Goal: Task Accomplishment & Management: Use online tool/utility

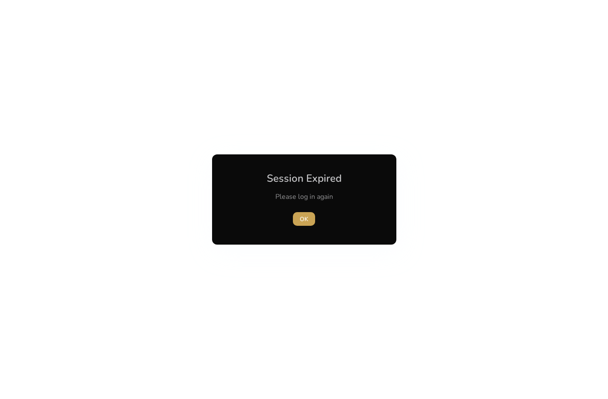
click at [305, 220] on span "OK" at bounding box center [304, 219] width 9 height 9
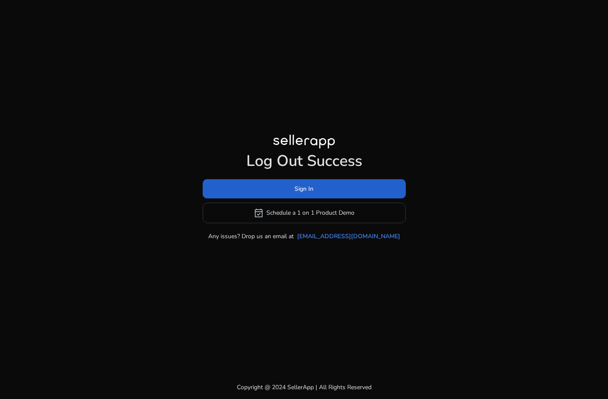
click at [291, 195] on span at bounding box center [304, 188] width 203 height 21
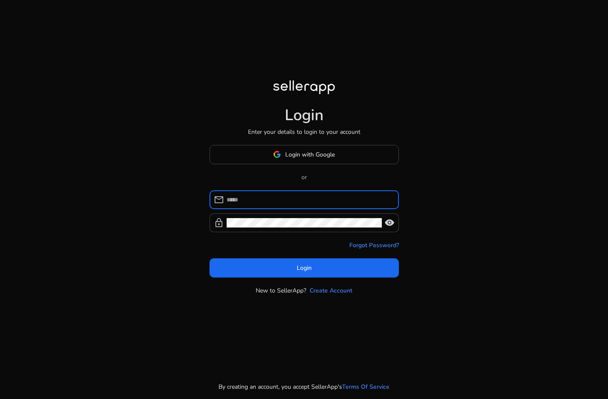
type input "**********"
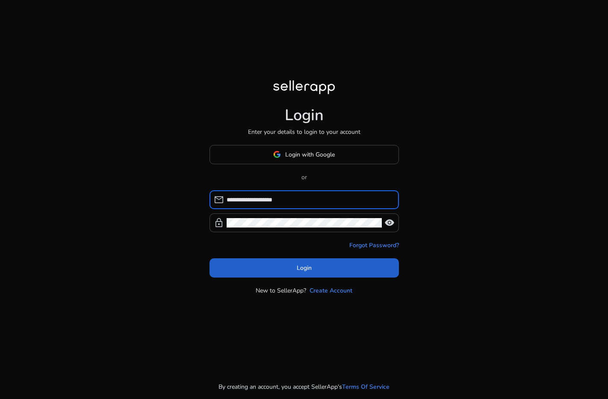
click at [317, 269] on span at bounding box center [304, 267] width 189 height 21
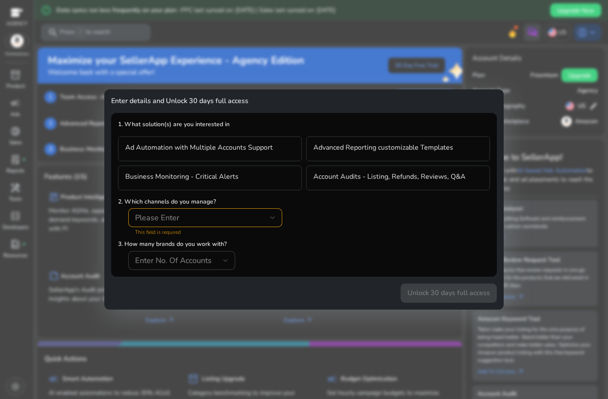
click at [190, 220] on div "Please Enter" at bounding box center [202, 217] width 135 height 9
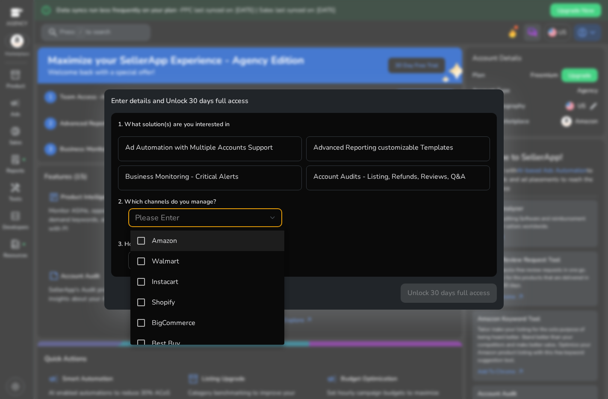
click at [190, 242] on span "Amazon" at bounding box center [215, 241] width 126 height 8
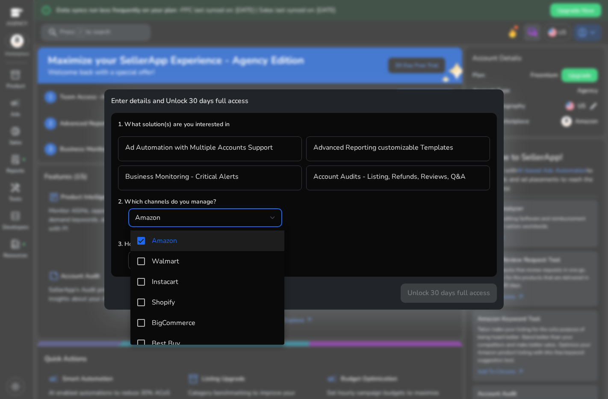
click at [360, 220] on div at bounding box center [304, 199] width 608 height 399
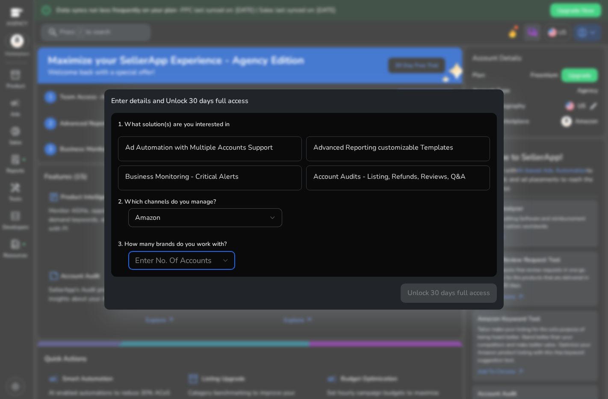
click at [192, 263] on span "Enter No. Of Accounts" at bounding box center [173, 260] width 77 height 10
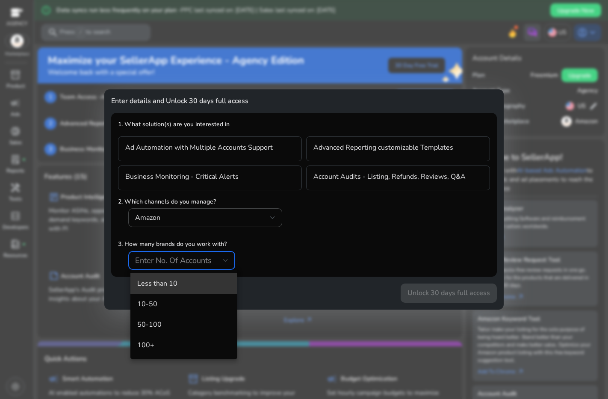
click at [175, 286] on span "Less than 10" at bounding box center [183, 283] width 93 height 9
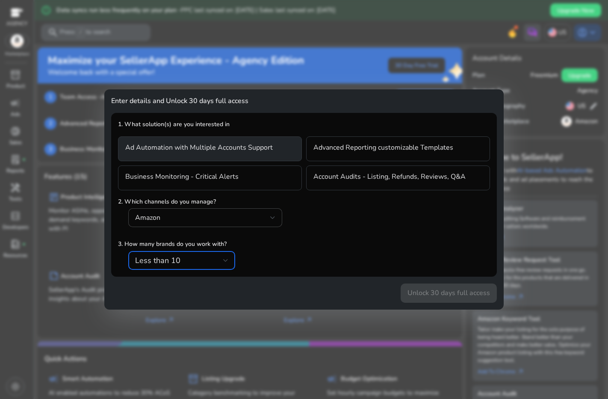
click at [266, 152] on h4 "Ad Automation with Multiple Accounts Support" at bounding box center [199, 149] width 148 height 10
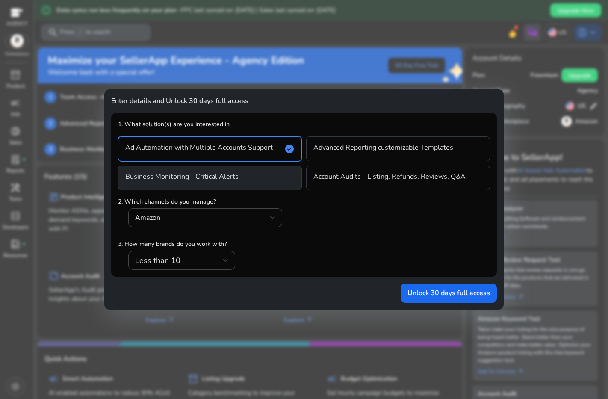
click at [265, 175] on div "Business Monitoring - Critical Alerts" at bounding box center [210, 177] width 184 height 25
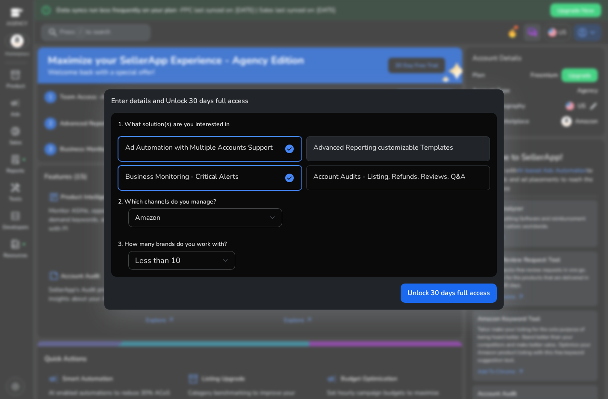
click at [341, 153] on h4 "Advanced Reporting customizable Templates" at bounding box center [383, 149] width 140 height 10
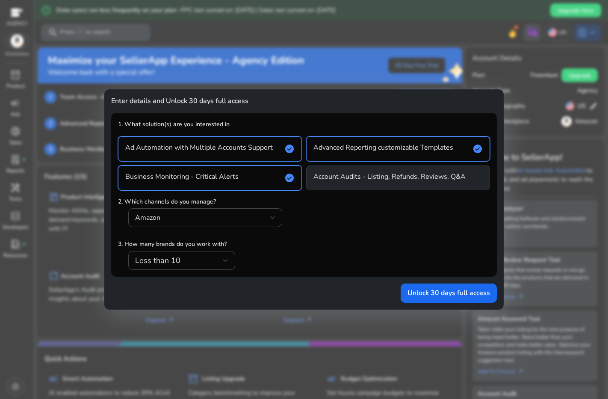
click at [342, 171] on div "Account Audits - Listing, Refunds, Reviews, Q&A" at bounding box center [398, 177] width 184 height 25
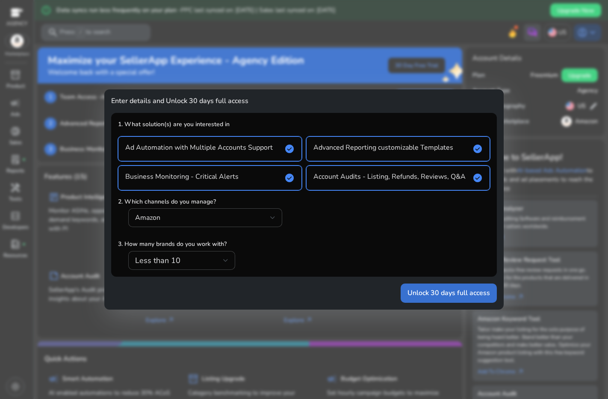
click at [449, 293] on span "Unlock 30 days full access" at bounding box center [448, 293] width 83 height 10
click at [457, 298] on div "Unlock 30 days full access" at bounding box center [304, 290] width 386 height 26
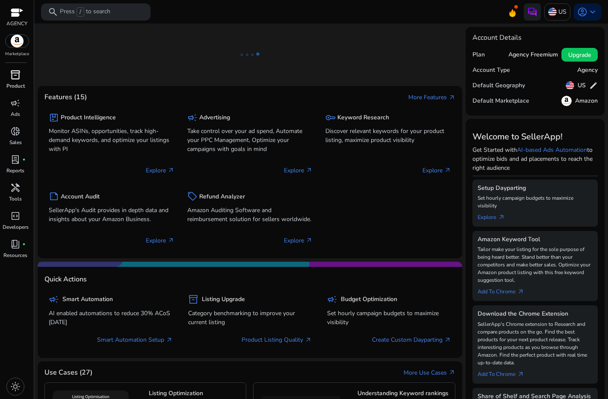
click at [15, 78] on span "inventory_2" at bounding box center [15, 75] width 10 height 10
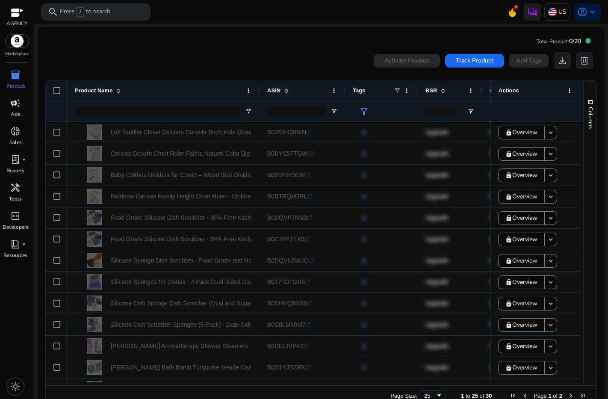
click at [15, 107] on span "campaign" at bounding box center [15, 103] width 10 height 10
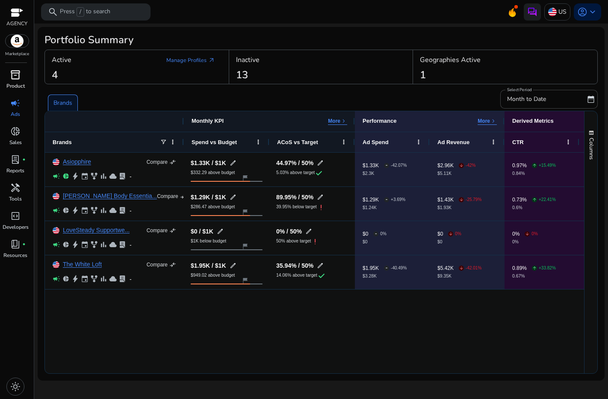
click at [15, 79] on span "inventory_2" at bounding box center [15, 75] width 10 height 10
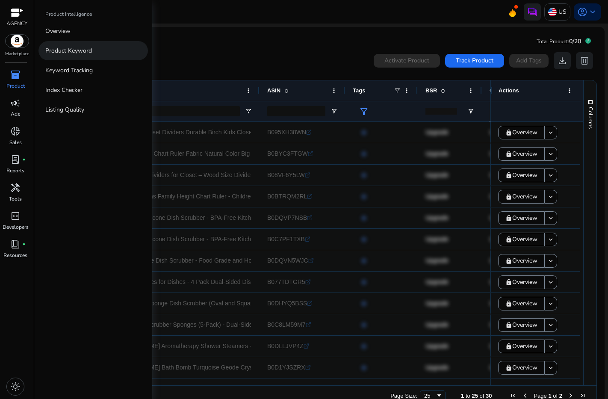
click at [63, 54] on p "Product Keyword" at bounding box center [68, 50] width 47 height 9
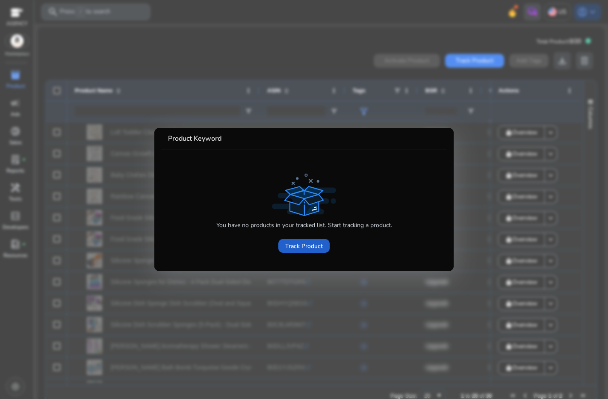
click at [293, 244] on span "Track Product" at bounding box center [304, 246] width 38 height 9
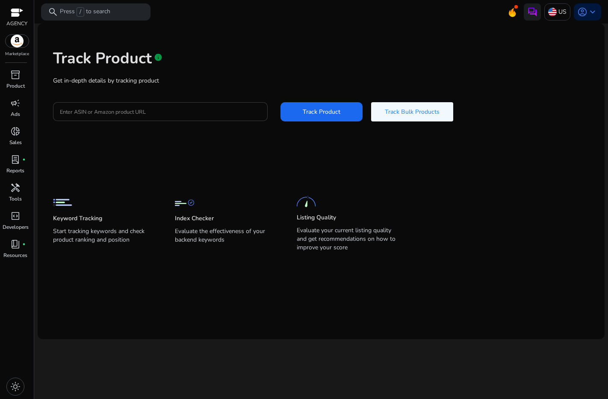
click at [218, 118] on div at bounding box center [160, 111] width 201 height 19
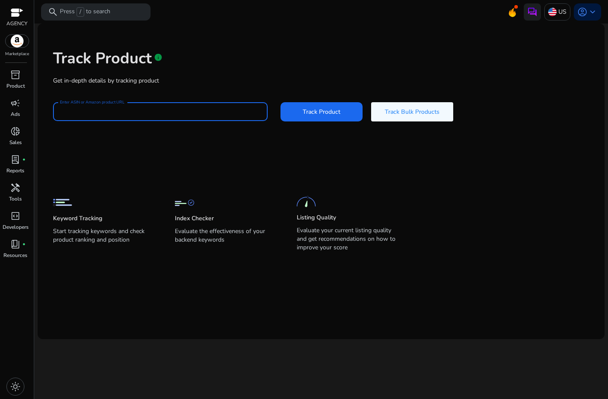
paste input "**********"
type input "**********"
click at [294, 110] on span at bounding box center [321, 111] width 82 height 21
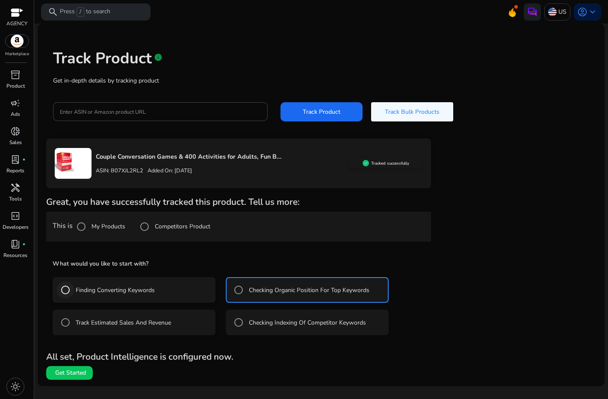
click at [74, 292] on div at bounding box center [65, 290] width 21 height 21
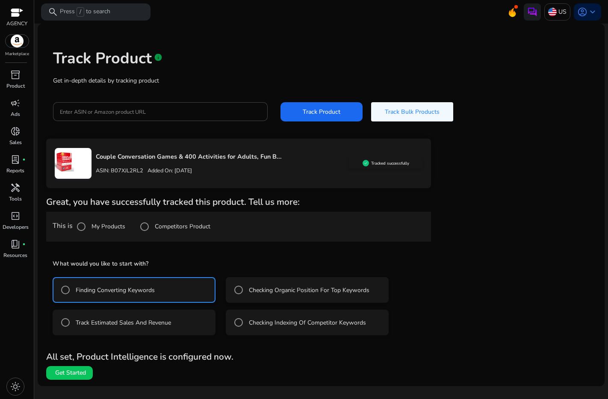
click at [251, 289] on label "Checking Organic Position For Top Keywords" at bounding box center [308, 290] width 122 height 9
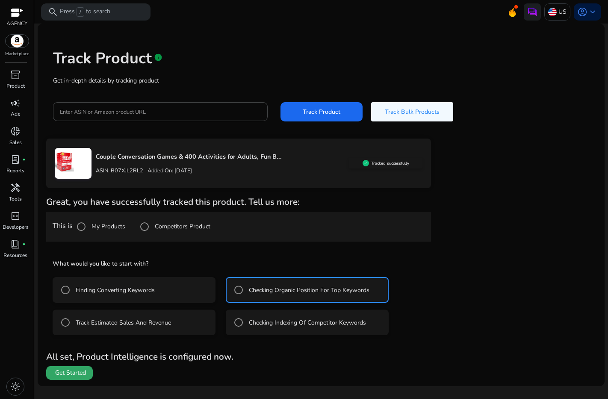
click at [83, 373] on span "Get Started" at bounding box center [70, 373] width 31 height 9
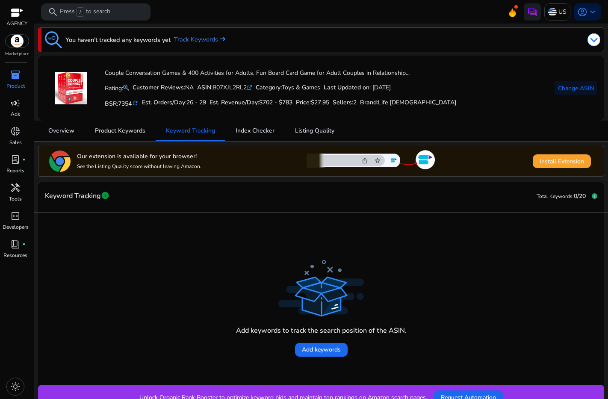
scroll to position [11, 0]
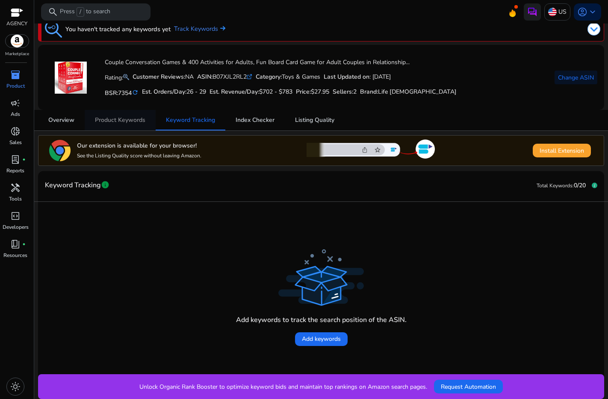
click at [141, 122] on span "Product Keywords" at bounding box center [120, 120] width 50 height 6
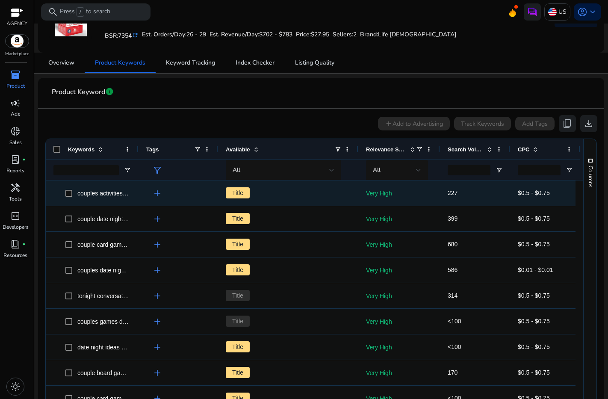
scroll to position [65, 0]
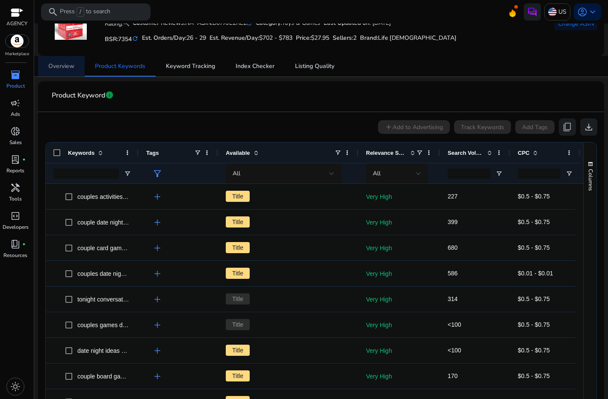
click at [62, 65] on span "Overview" at bounding box center [61, 66] width 26 height 6
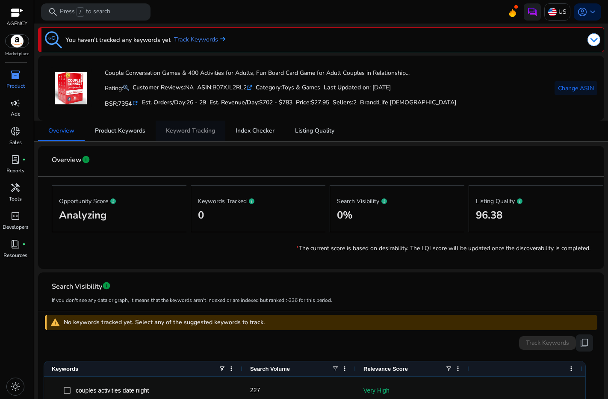
click at [178, 130] on span "Keyword Tracking" at bounding box center [190, 131] width 49 height 6
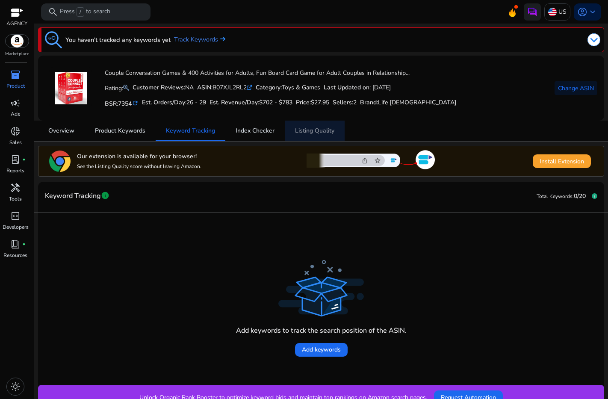
click at [295, 128] on span "Listing Quality" at bounding box center [314, 131] width 39 height 6
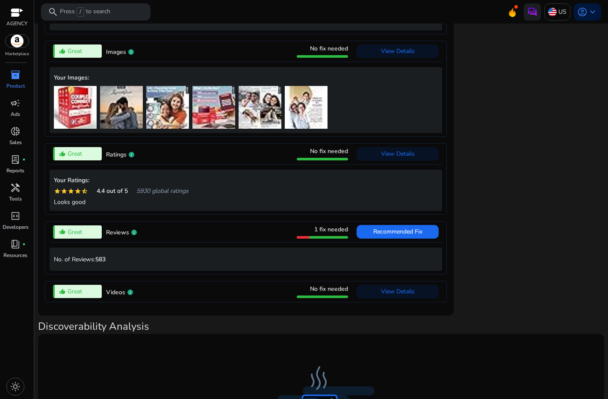
scroll to position [708, 0]
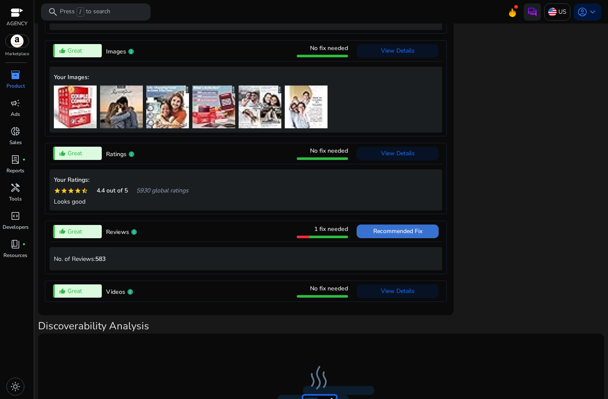
click at [366, 238] on span at bounding box center [398, 231] width 82 height 21
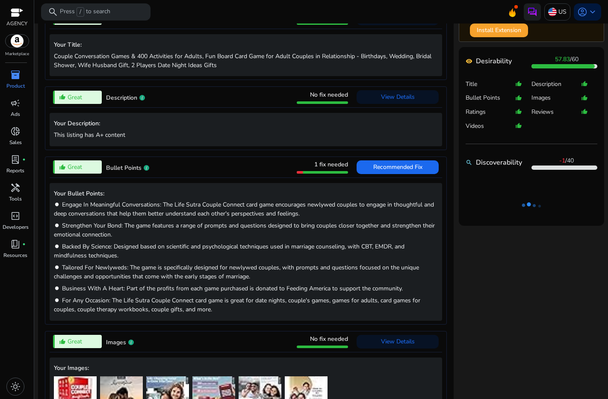
scroll to position [416, 0]
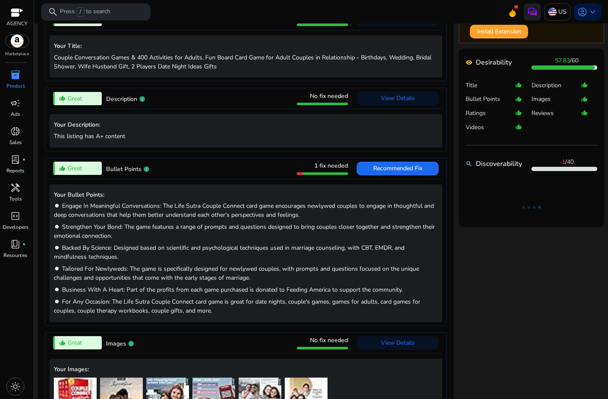
click at [357, 171] on span at bounding box center [398, 168] width 82 height 21
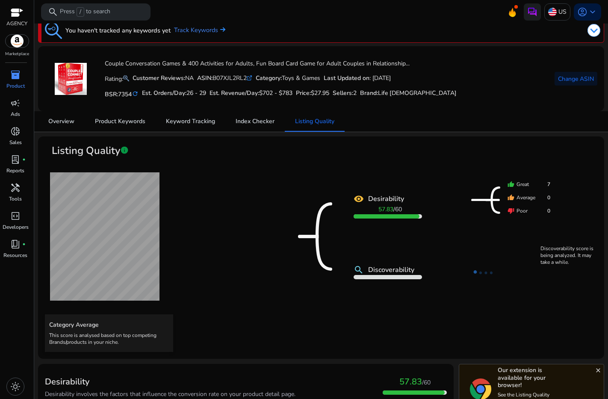
scroll to position [0, 0]
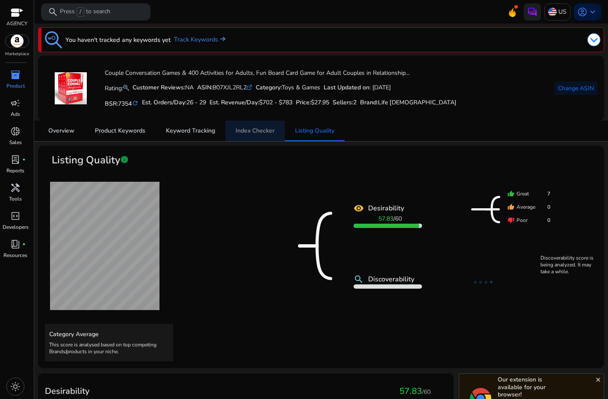
click at [241, 137] on span "Index Checker" at bounding box center [255, 131] width 39 height 21
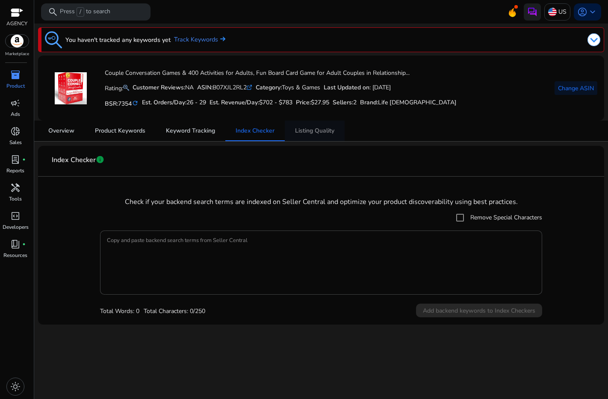
click at [305, 129] on span "Listing Quality" at bounding box center [314, 131] width 39 height 6
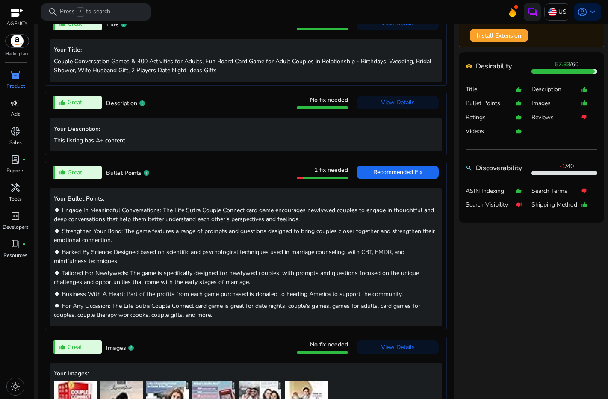
scroll to position [369, 0]
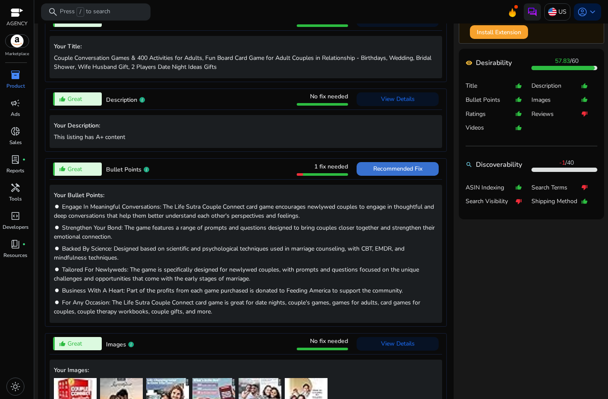
click at [380, 172] on span "Recommended Fix" at bounding box center [397, 169] width 49 height 8
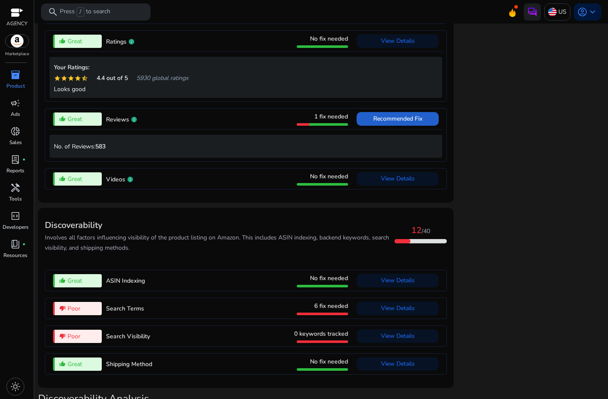
scroll to position [998, 0]
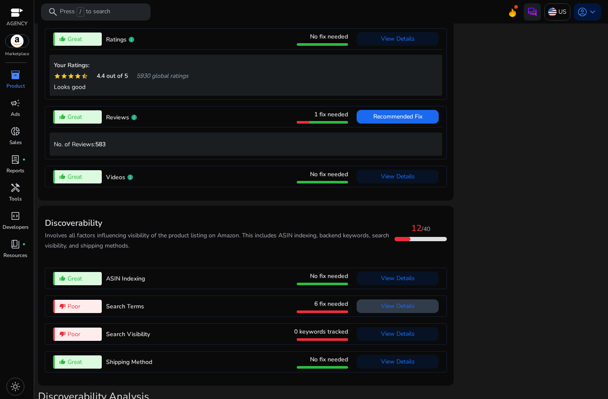
click at [394, 310] on span "View Details" at bounding box center [398, 306] width 34 height 8
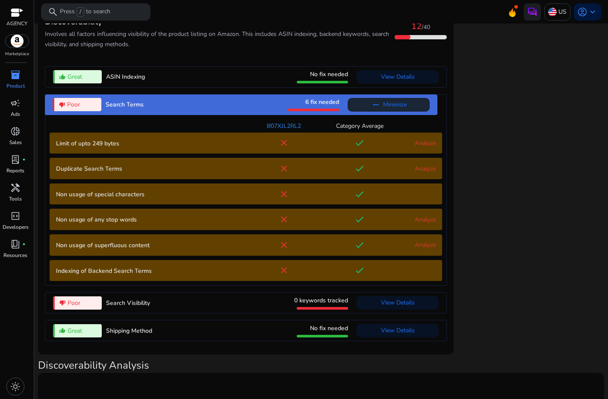
scroll to position [979, 0]
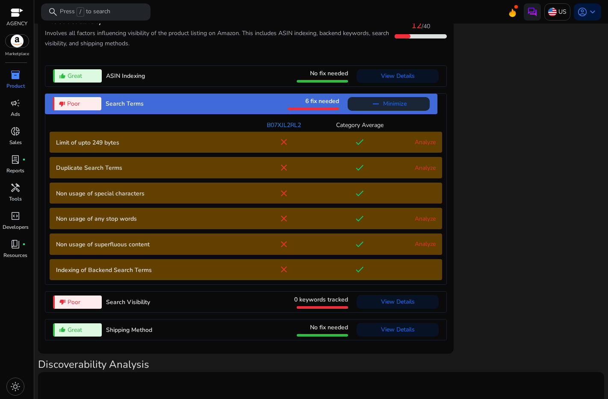
click at [417, 146] on link "Analyze" at bounding box center [425, 142] width 21 height 8
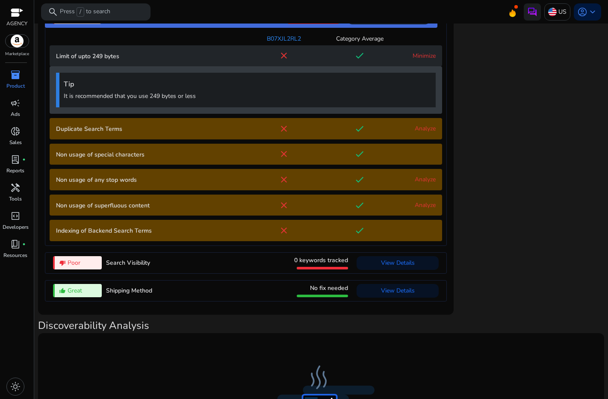
scroll to position [1059, 0]
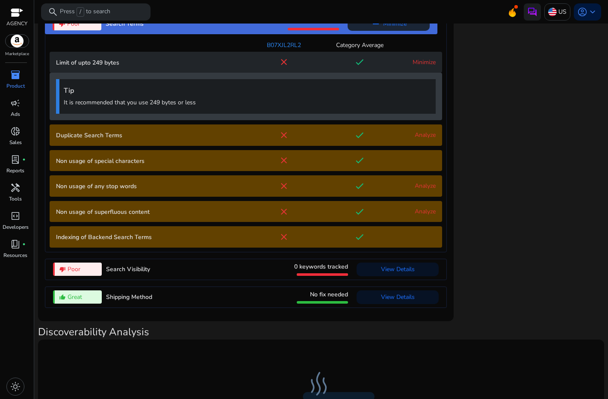
click at [419, 139] on link "Analyze" at bounding box center [425, 135] width 21 height 8
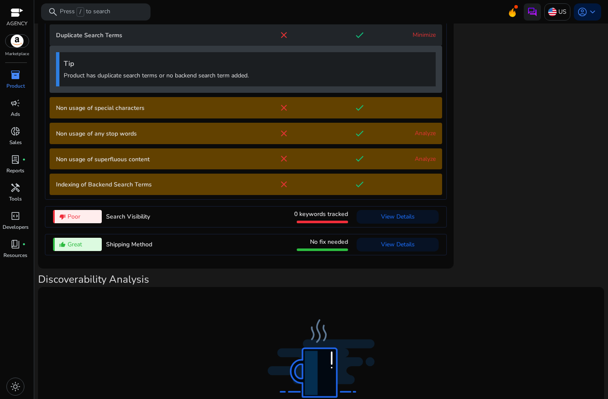
scroll to position [1154, 0]
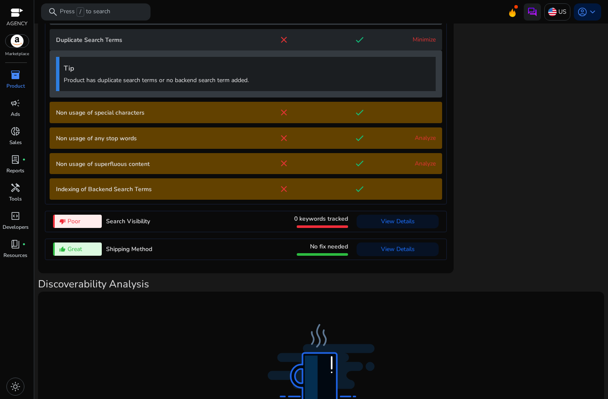
click at [424, 141] on link "Analyze" at bounding box center [425, 138] width 21 height 8
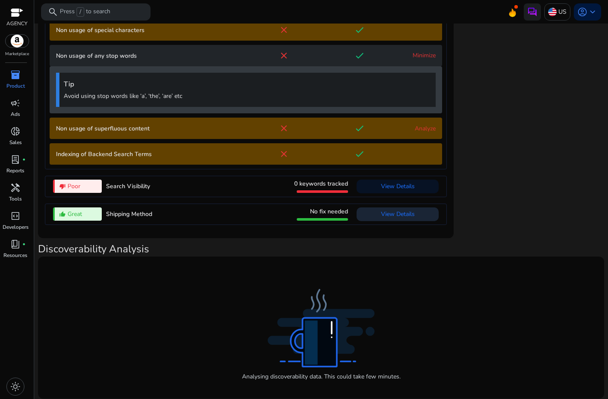
scroll to position [1243, 0]
click at [421, 129] on link "Analyze" at bounding box center [425, 128] width 21 height 8
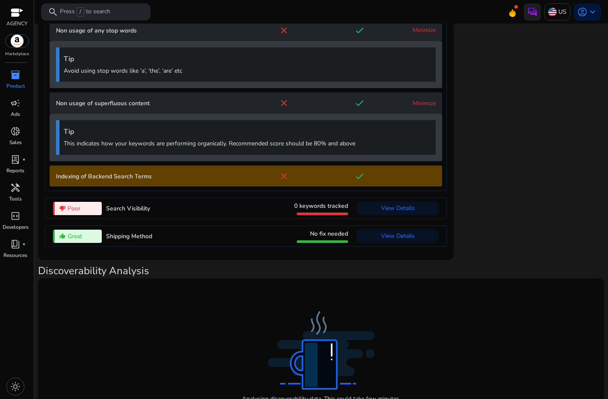
scroll to position [1263, 0]
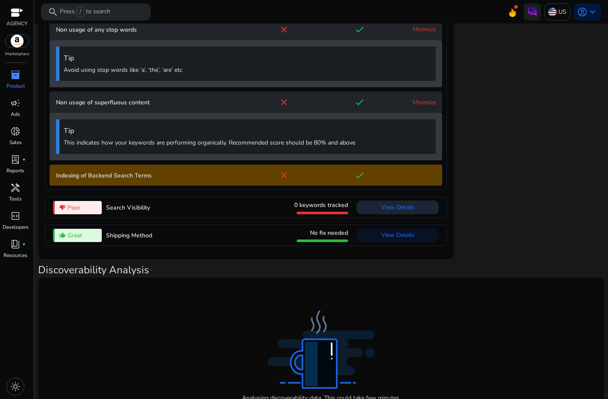
click at [377, 212] on span at bounding box center [398, 207] width 82 height 21
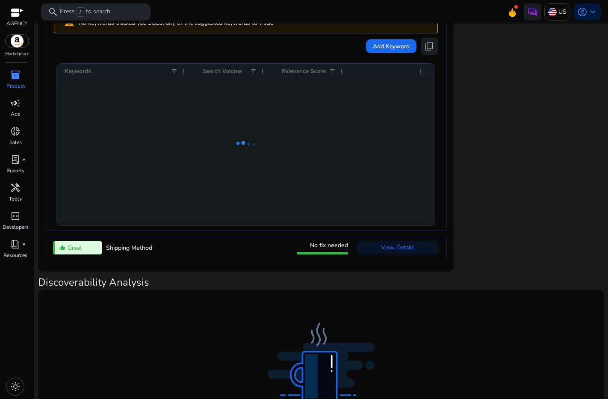
scroll to position [1107, 0]
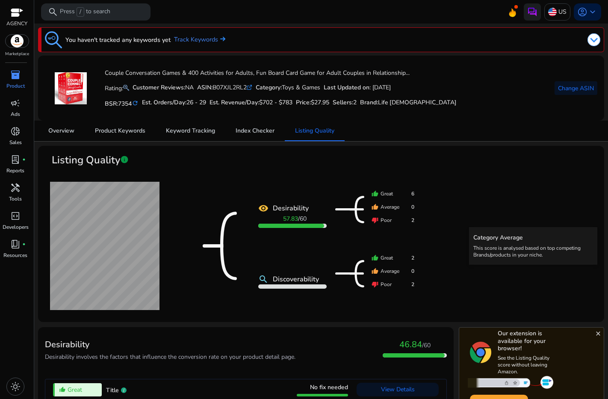
scroll to position [1107, 0]
